Goal: Task Accomplishment & Management: Manage account settings

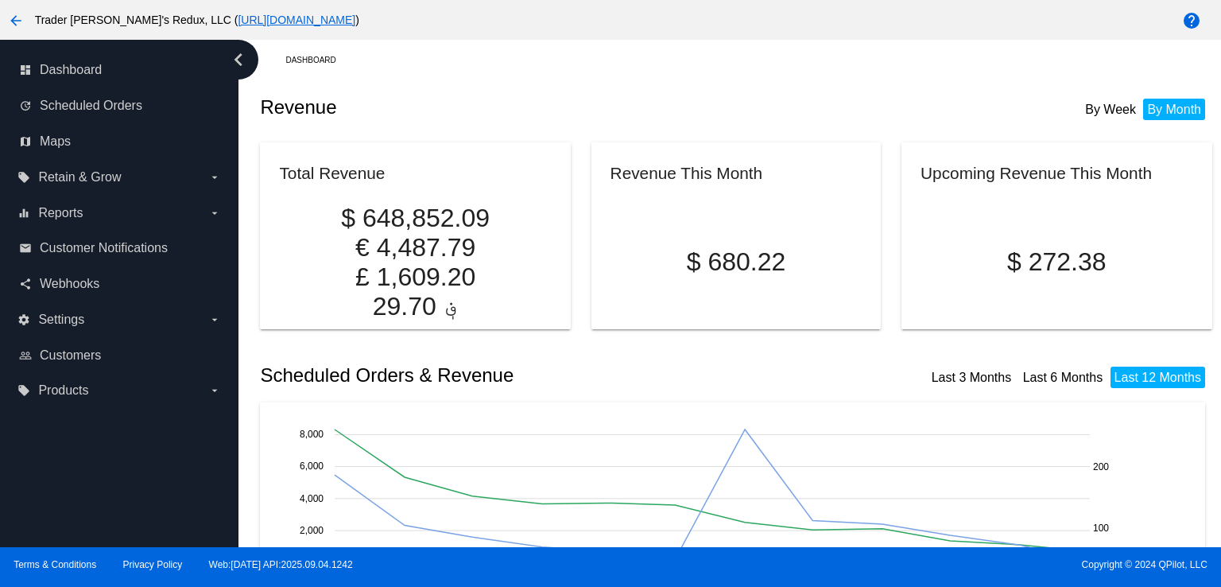
click at [472, 86] on div "Revenue By Week By Month" at bounding box center [736, 107] width 952 height 54
click at [87, 106] on span "Scheduled Orders" at bounding box center [91, 106] width 103 height 14
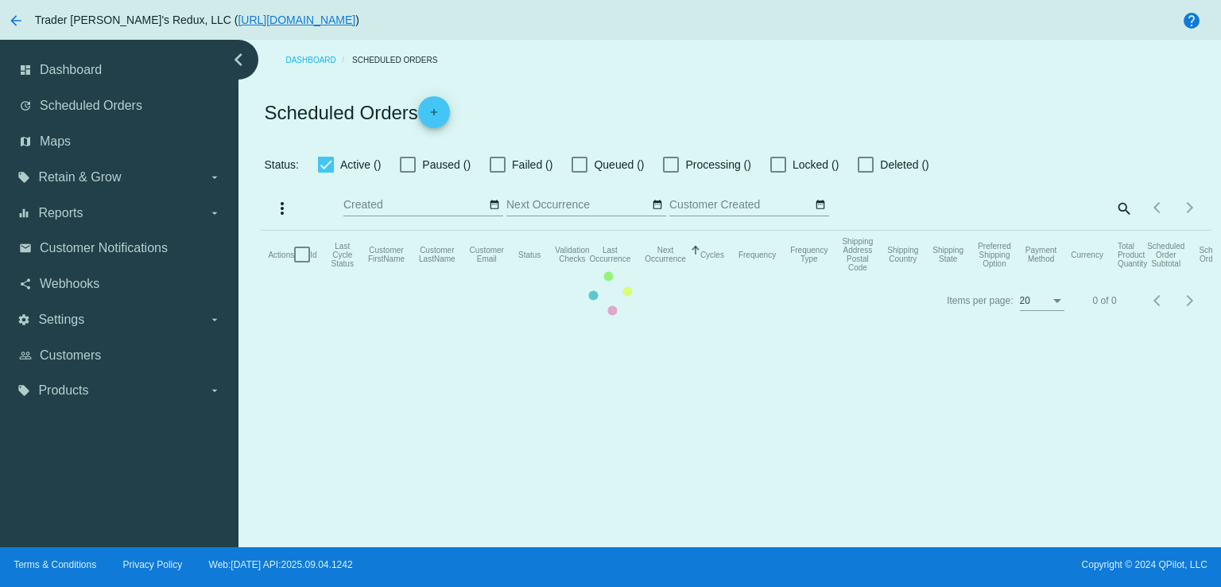
checkbox input "false"
click at [731, 231] on mat-table "Actions Id Last Cycle Status Customer FirstName Customer LastName Customer Emai…" at bounding box center [736, 255] width 952 height 48
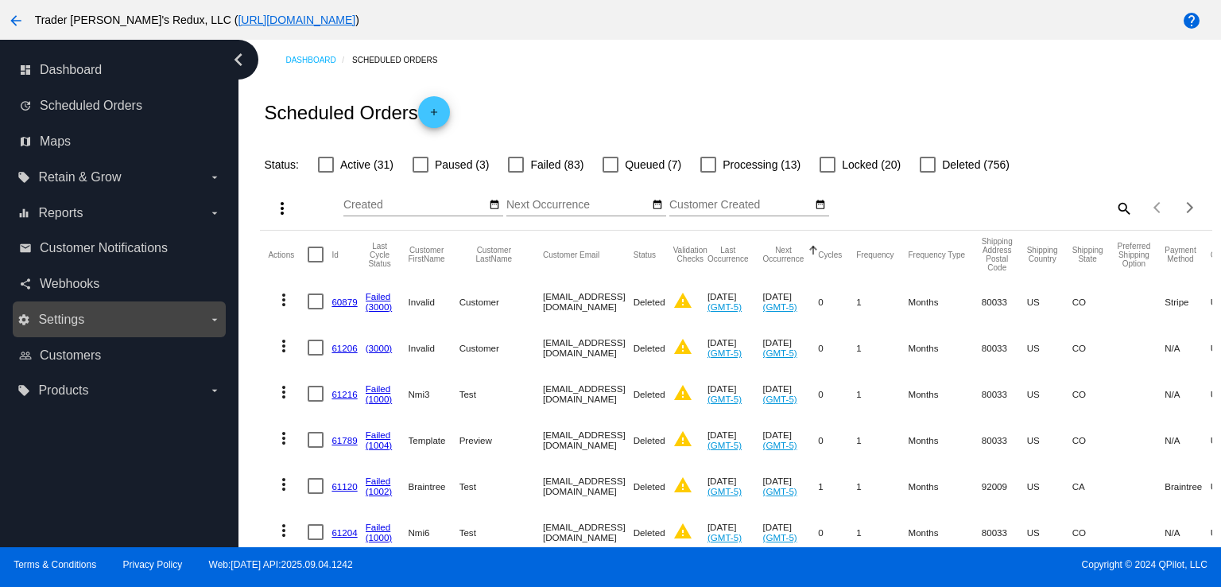
click at [102, 313] on label "settings Settings arrow_drop_down" at bounding box center [118, 319] width 203 height 25
click at [0, 0] on input "settings Settings arrow_drop_down" at bounding box center [0, 0] width 0 height 0
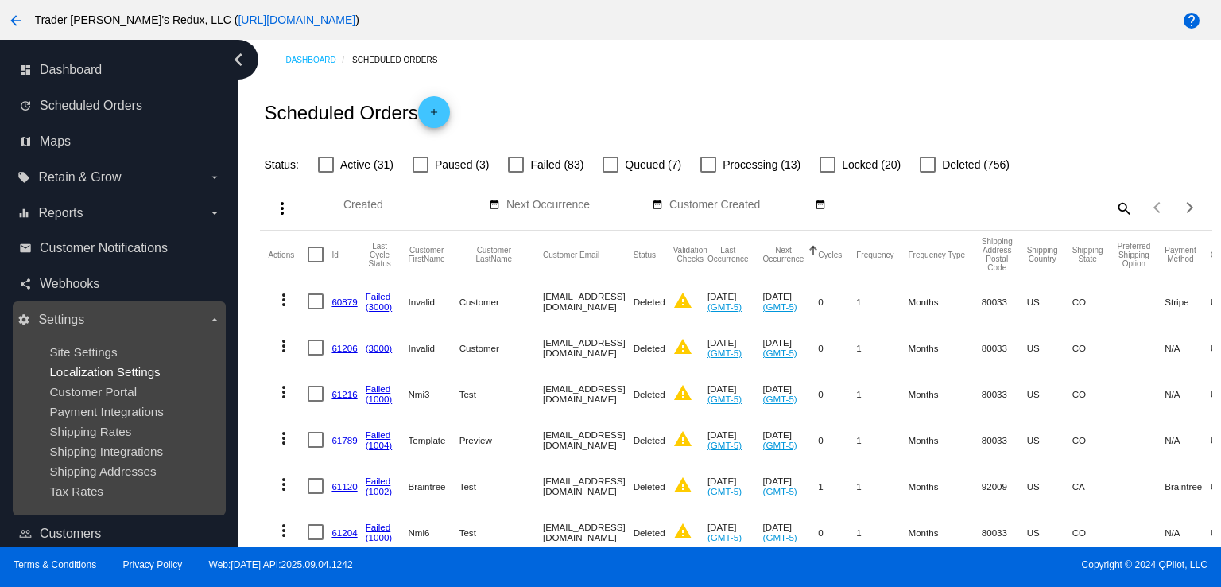
click at [136, 371] on span "Localization Settings" at bounding box center [104, 372] width 111 height 14
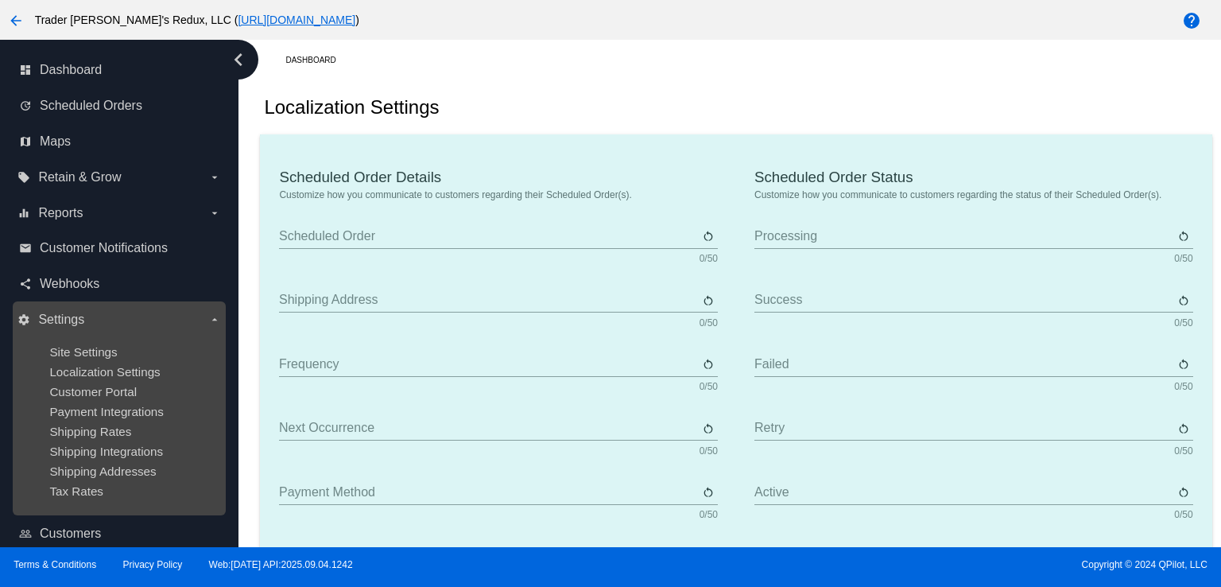
click at [132, 440] on ul "Site Settings Localization Settings Customer Portal Payment Integrations Shippi…" at bounding box center [118, 421] width 203 height 178
type input "Scheduled Order"
type input "Shipping address"
type input "Frequency"
type input "Next occurrence"
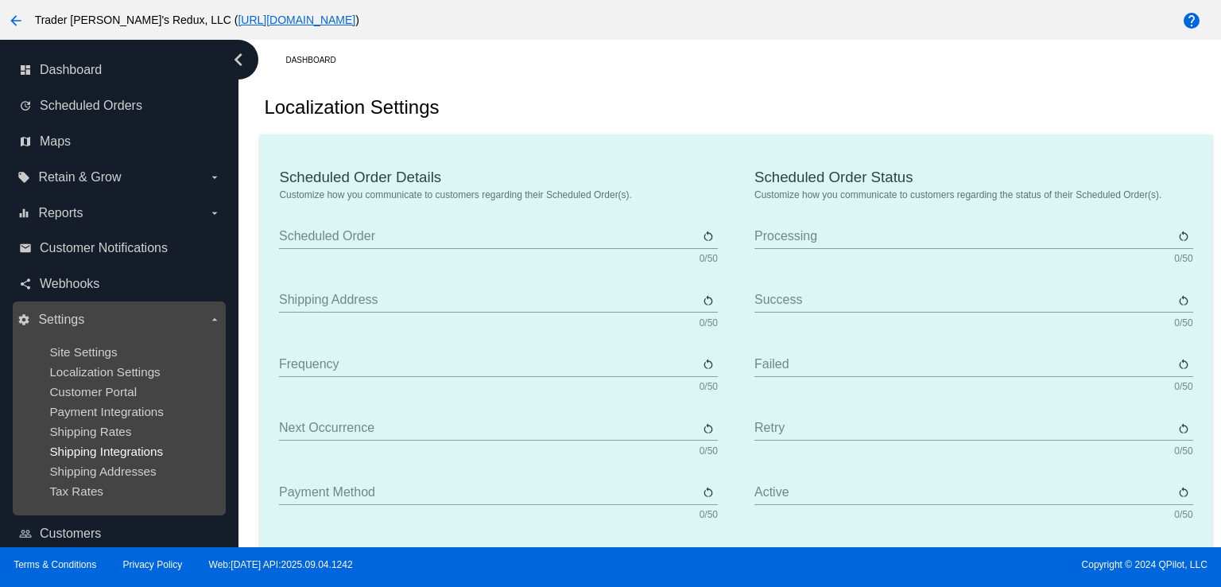
type input "Payment method"
type input "Product"
type input "Quantity"
type input "Price"
type input "Out of stock"
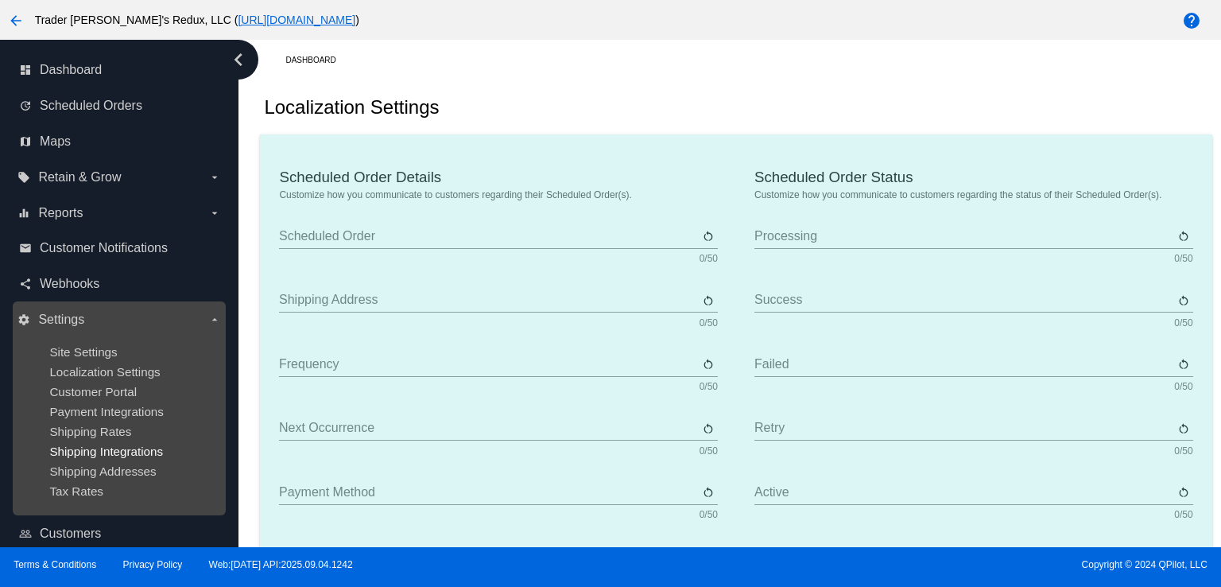
type input "Subtotal"
type input "Shipping"
type input "Tax"
type input "TBD"
type input "Total"
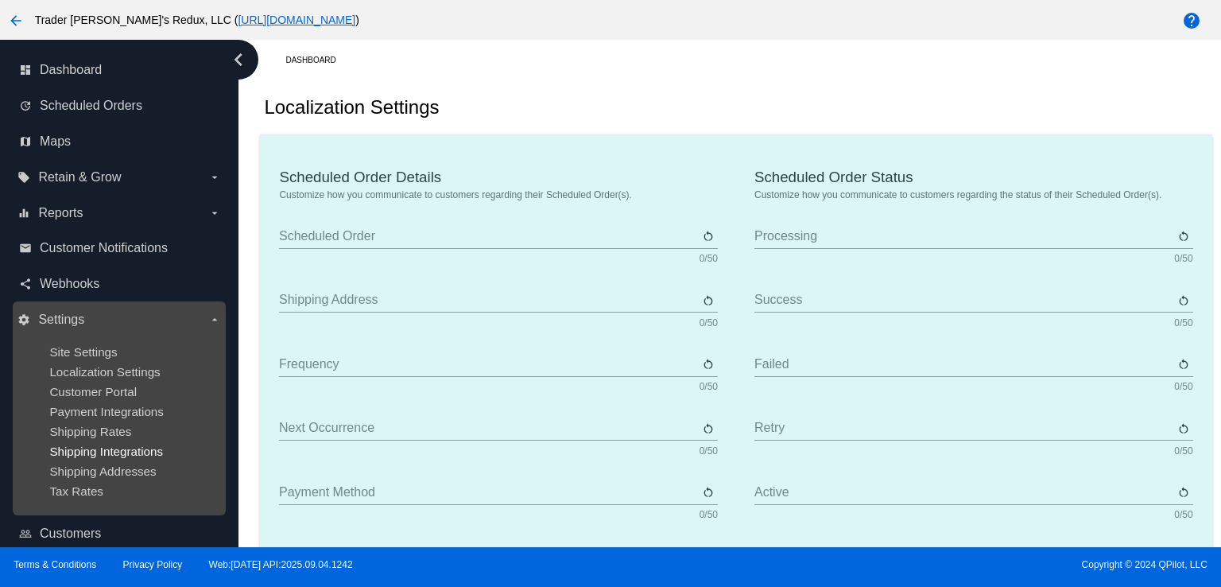
type input "No payment method"
type input "Subscribe"
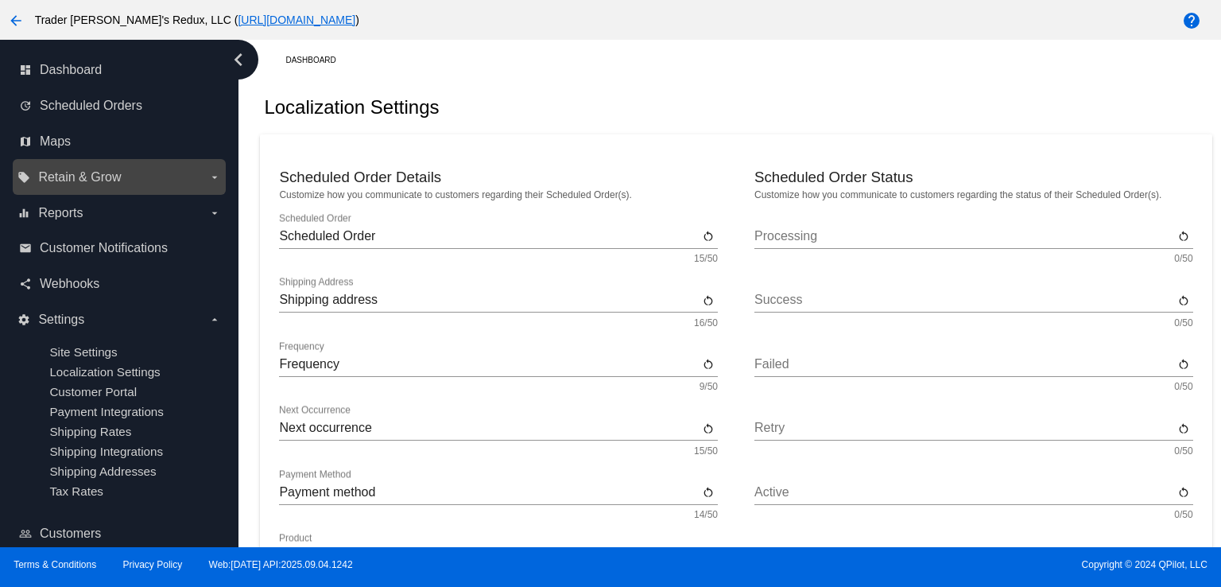
click at [114, 186] on label "local_offer Retain & Grow arrow_drop_down" at bounding box center [118, 177] width 203 height 25
click at [0, 0] on input "local_offer Retain & Grow arrow_drop_down" at bounding box center [0, 0] width 0 height 0
